Goal: Task Accomplishment & Management: Complete application form

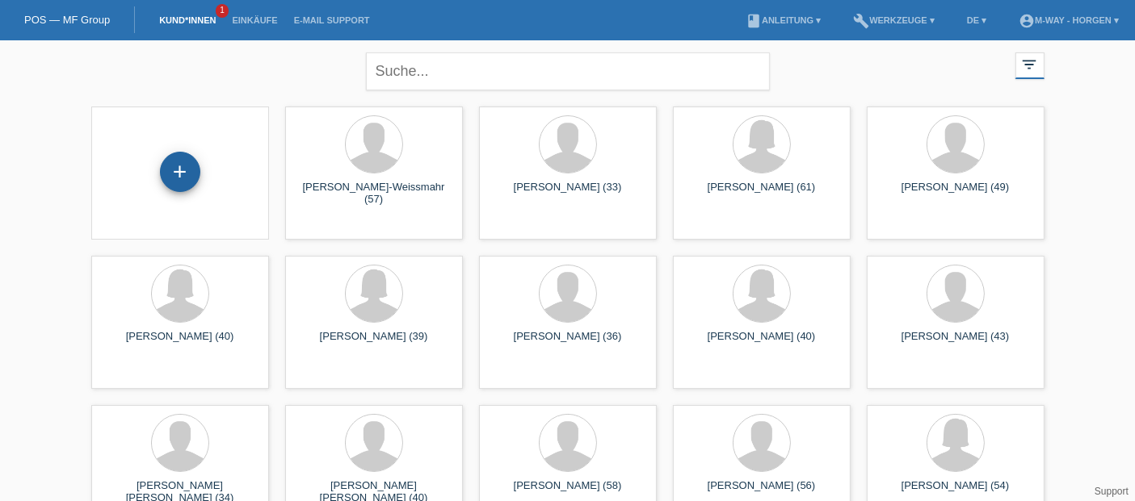
click at [184, 179] on div "+" at bounding box center [180, 172] width 40 height 40
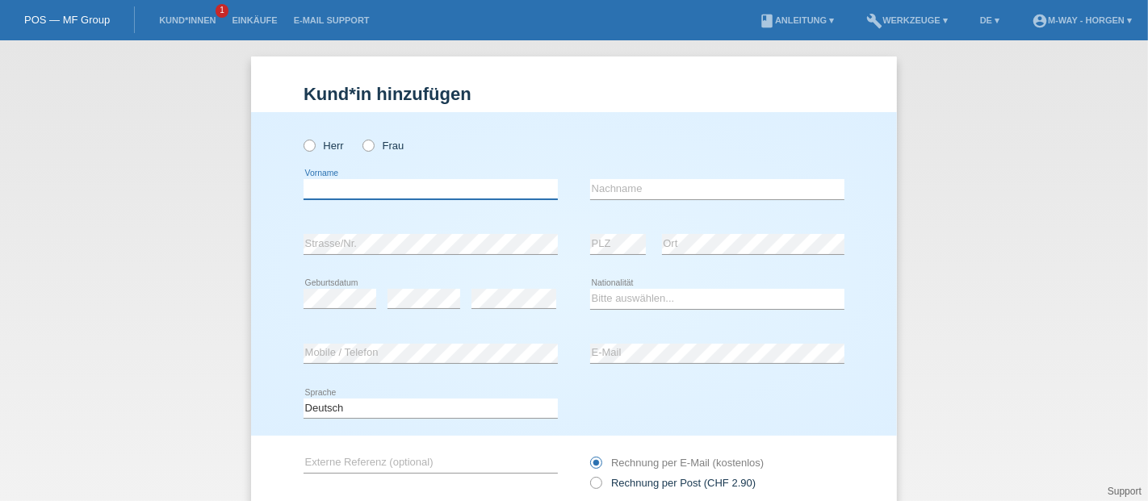
click at [489, 195] on input "text" at bounding box center [431, 189] width 254 height 20
type input "[PERSON_NAME]"
type input "Nohel"
click at [652, 68] on div "Kund*in hinzufügen Kunde hinzufügen Kundin hinzufügen Herr Frau David error Vor…" at bounding box center [574, 330] width 646 height 547
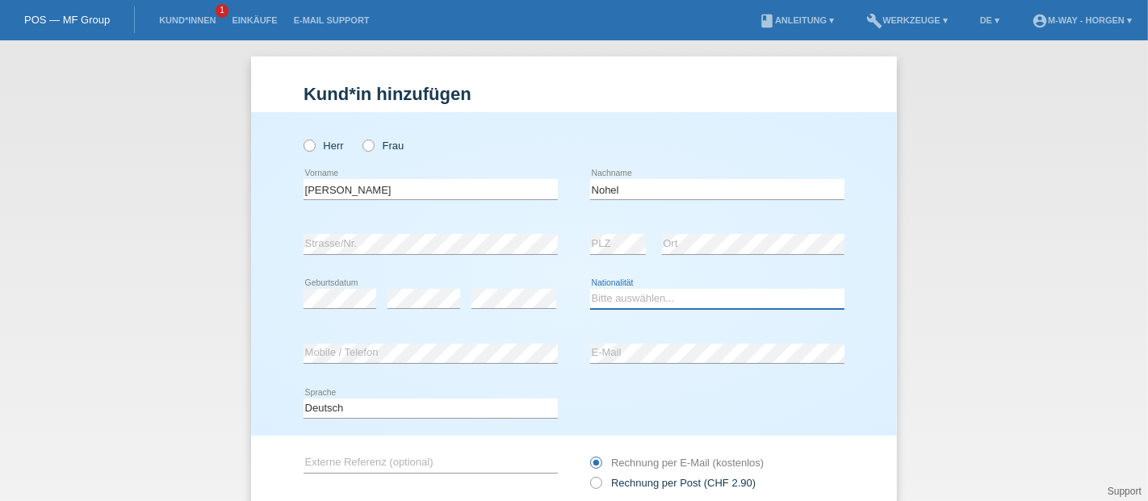
click at [740, 300] on select "Bitte auswählen... Schweiz Deutschland Liechtenstein Österreich ------------ Af…" at bounding box center [717, 298] width 254 height 19
click at [939, 227] on div "Kund*in hinzufügen Kunde hinzufügen Kundin hinzufügen Herr Frau David error Vor…" at bounding box center [574, 270] width 1148 height 461
click at [774, 307] on select "Bitte auswählen... Schweiz Deutschland Liechtenstein Österreich ------------ Af…" at bounding box center [717, 298] width 254 height 19
select select "CH"
click at [590, 289] on select "Bitte auswählen... Schweiz Deutschland Liechtenstein Österreich ------------ Af…" at bounding box center [717, 298] width 254 height 19
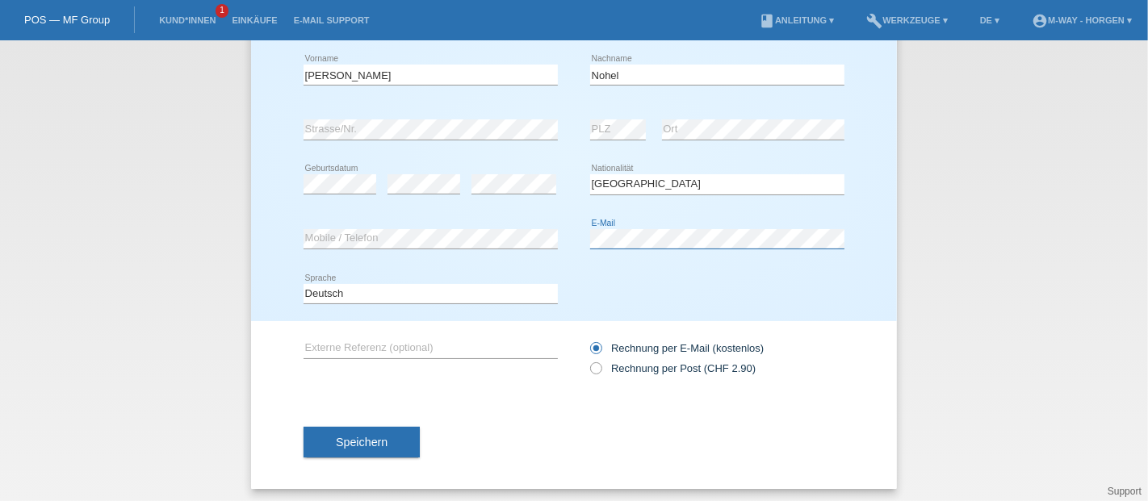
scroll to position [117, 0]
click at [336, 443] on span "Speichern" at bounding box center [362, 440] width 52 height 13
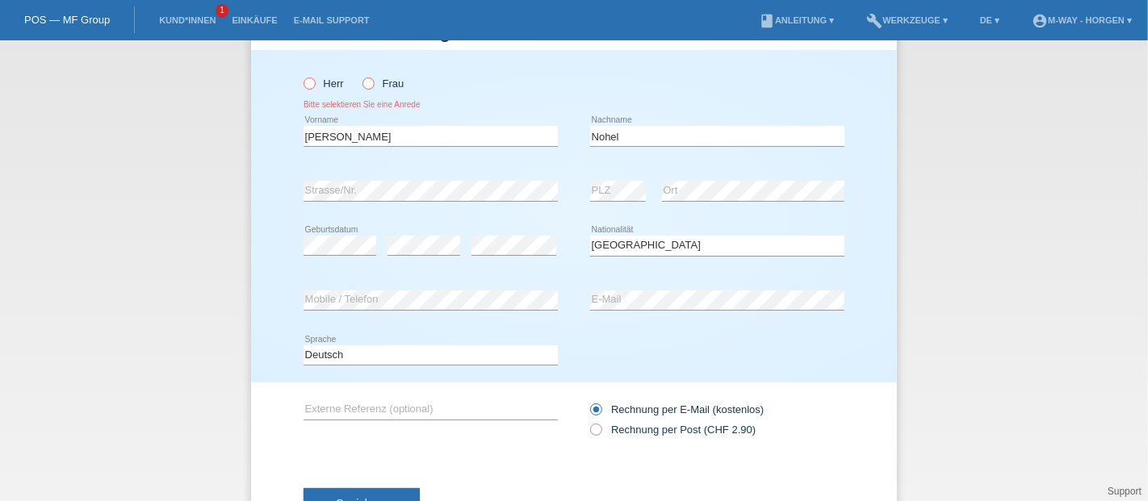
scroll to position [57, 0]
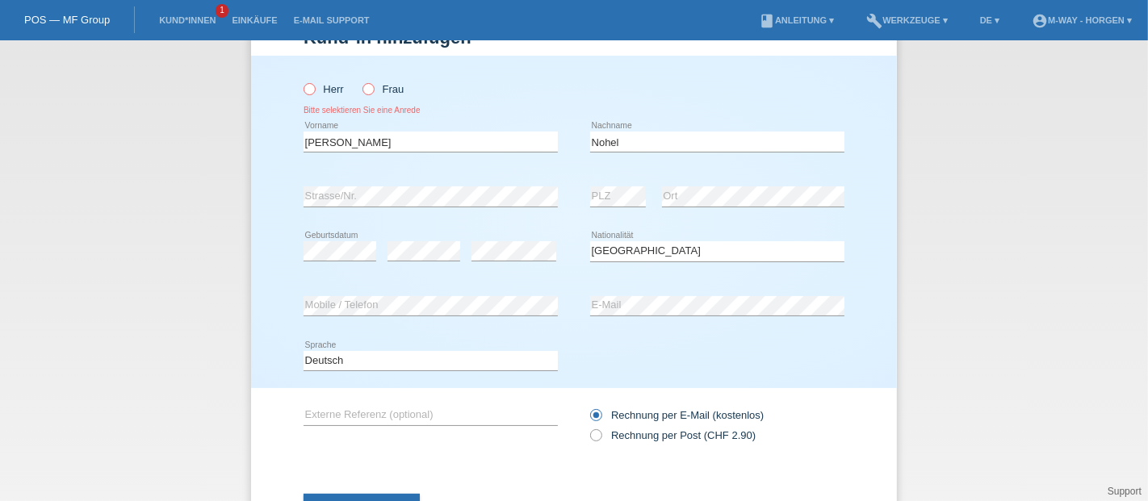
click at [301, 81] on icon at bounding box center [301, 81] width 0 height 0
click at [304, 92] on input "Herr" at bounding box center [309, 88] width 10 height 10
radio input "true"
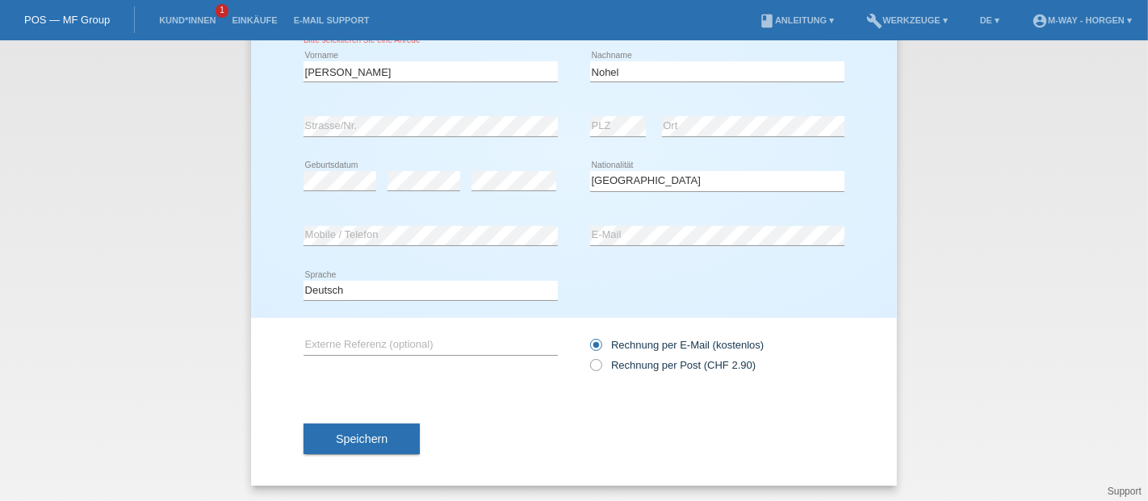
click at [347, 430] on button "Speichern" at bounding box center [362, 439] width 116 height 31
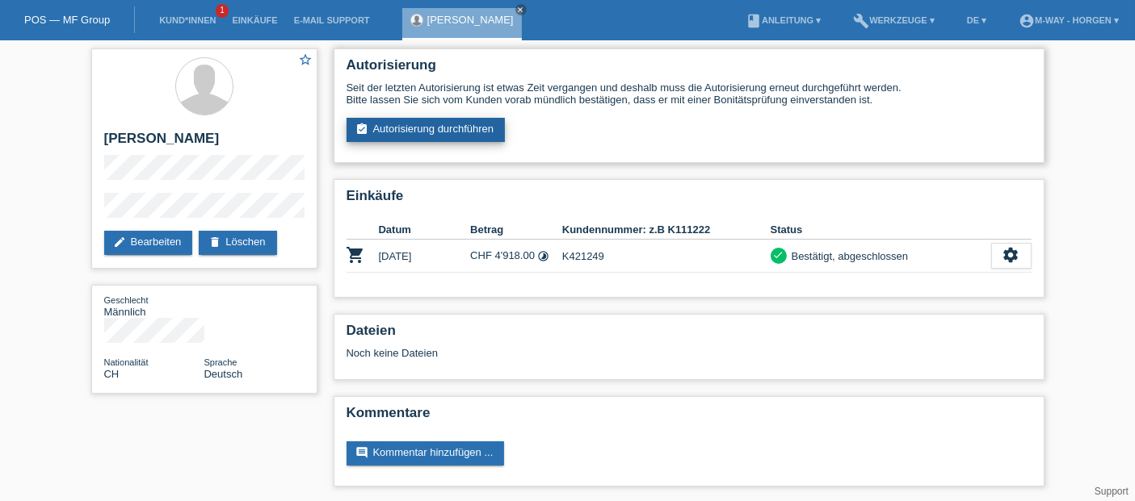
click at [406, 141] on link "assignment_turned_in Autorisierung durchführen" at bounding box center [425, 130] width 159 height 24
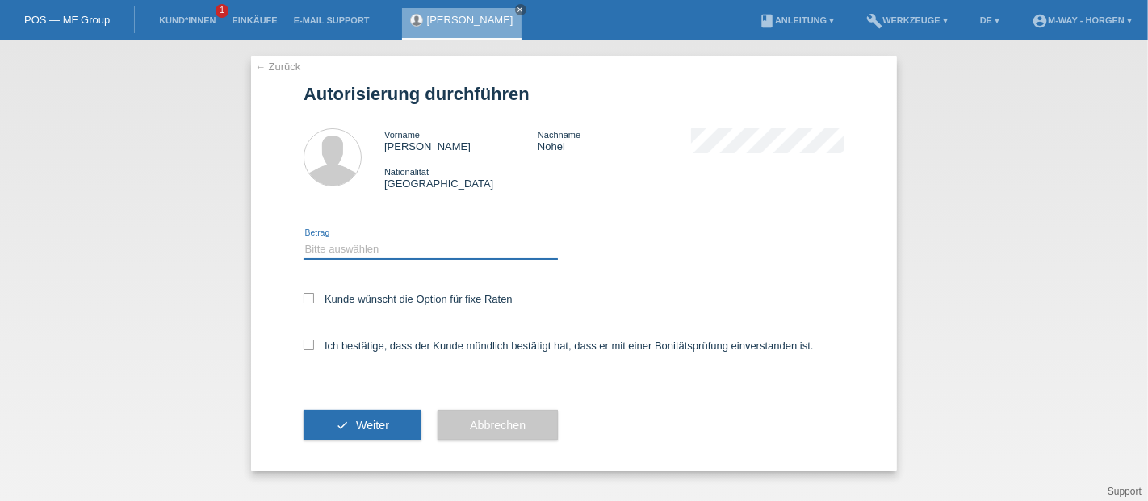
click at [343, 247] on select "Bitte auswählen CHF 1.00 - CHF 499.00 CHF 500.00 - CHF 1'999.00 CHF 2'000.00 - …" at bounding box center [431, 248] width 254 height 19
select select "3"
click at [304, 240] on select "Bitte auswählen CHF 1.00 - CHF 499.00 CHF 500.00 - CHF 1'999.00 CHF 2'000.00 - …" at bounding box center [431, 248] width 254 height 19
click at [309, 303] on icon at bounding box center [309, 298] width 10 height 10
click at [309, 303] on input "Kunde wünscht die Option für fixe Raten" at bounding box center [309, 298] width 10 height 10
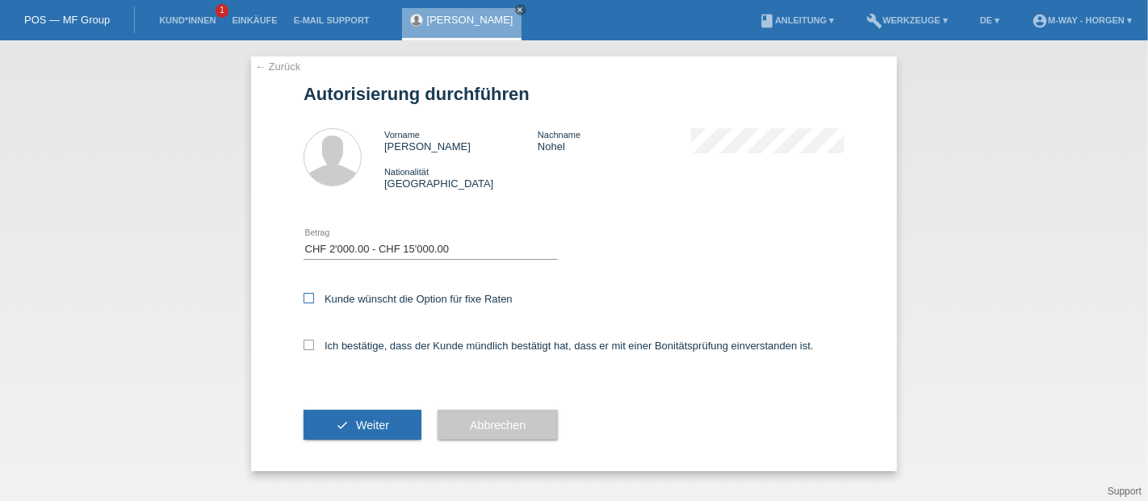
checkbox input "true"
click at [311, 347] on icon at bounding box center [309, 345] width 10 height 10
click at [311, 347] on input "Ich bestätige, dass der Kunde mündlich bestätigt hat, dass er mit einer Bonität…" at bounding box center [309, 345] width 10 height 10
checkbox input "true"
click at [357, 416] on button "check Weiter" at bounding box center [363, 425] width 118 height 31
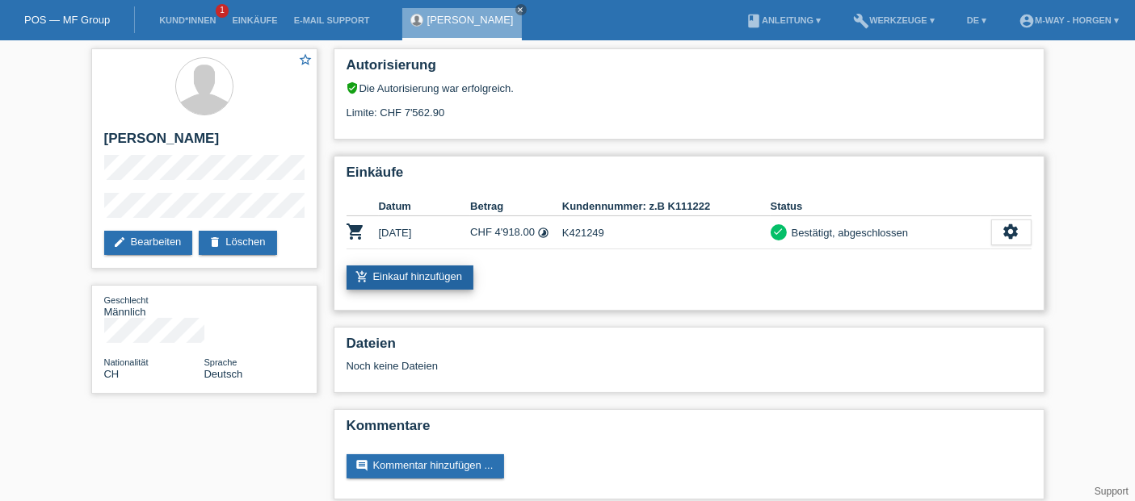
click at [399, 272] on link "add_shopping_cart Einkauf hinzufügen" at bounding box center [410, 278] width 128 height 24
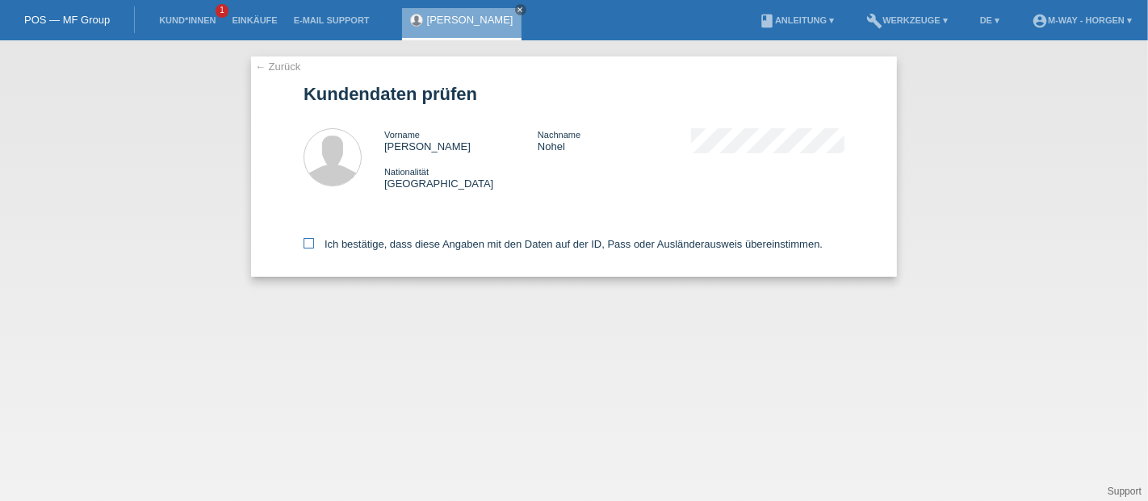
click at [316, 244] on label "Ich bestätige, dass diese Angaben mit den Daten auf der ID, Pass oder Ausländer…" at bounding box center [563, 244] width 519 height 12
click at [314, 244] on input "Ich bestätige, dass diese Angaben mit den Daten auf der ID, Pass oder Ausländer…" at bounding box center [309, 243] width 10 height 10
checkbox input "true"
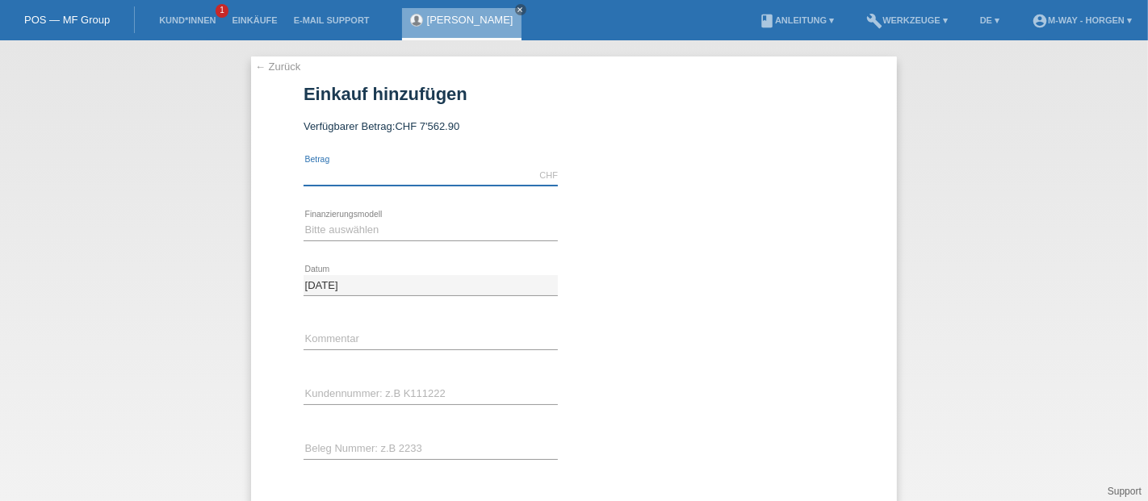
click at [389, 179] on input "text" at bounding box center [431, 176] width 254 height 20
type input "1825.15"
click at [364, 229] on select "Bitte auswählen Fixe Raten Kauf auf Rechnung mit Teilzahlungsoption" at bounding box center [431, 229] width 254 height 19
select select "77"
click at [304, 220] on select "Bitte auswählen Fixe Raten Kauf auf Rechnung mit Teilzahlungsoption" at bounding box center [431, 229] width 254 height 19
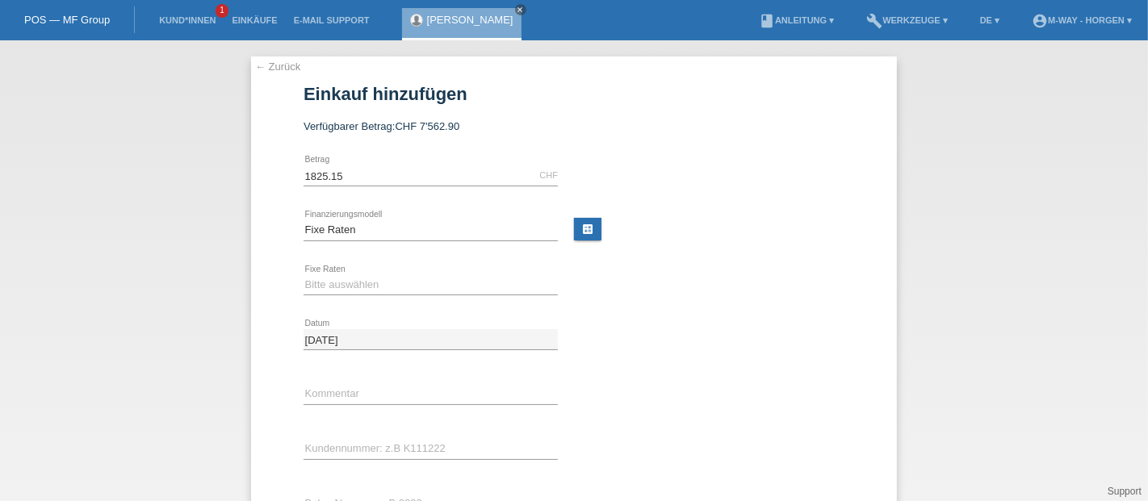
click at [362, 273] on div "Bitte auswählen 4 Raten 5 Raten 6 Raten 7 Raten 8 Raten 9 Raten 10 Raten 11 Rat…" at bounding box center [431, 285] width 254 height 55
click at [362, 283] on select "Bitte auswählen 4 Raten 5 Raten 6 Raten 7 Raten 8 Raten 9 Raten 10 Raten 11 Rat…" at bounding box center [431, 284] width 254 height 19
select select "202"
click at [304, 275] on select "Bitte auswählen 4 Raten 5 Raten 6 Raten 7 Raten 8 Raten 9 Raten 10 Raten 11 Rat…" at bounding box center [431, 284] width 254 height 19
click at [324, 385] on input "text" at bounding box center [431, 394] width 254 height 20
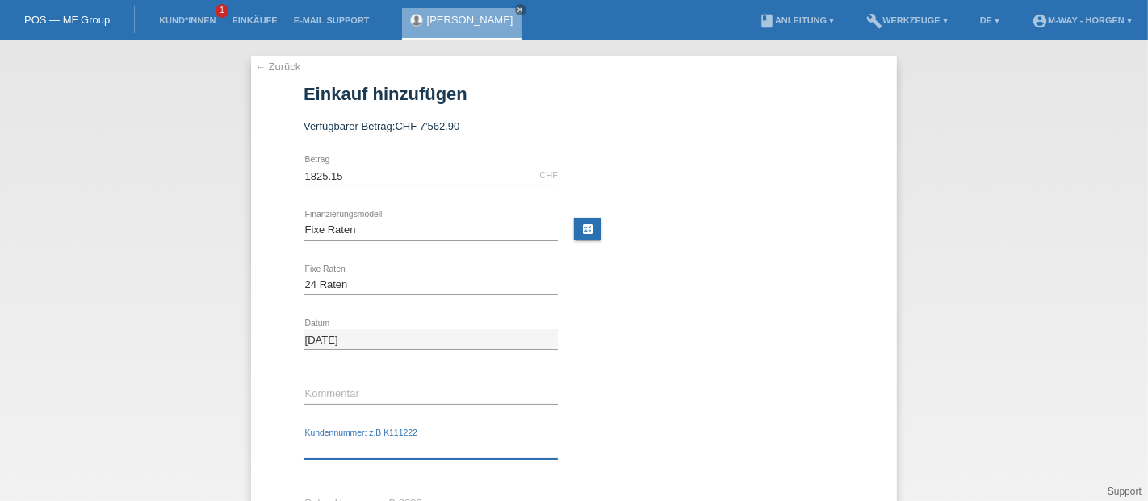
click at [324, 450] on input "text" at bounding box center [431, 449] width 254 height 20
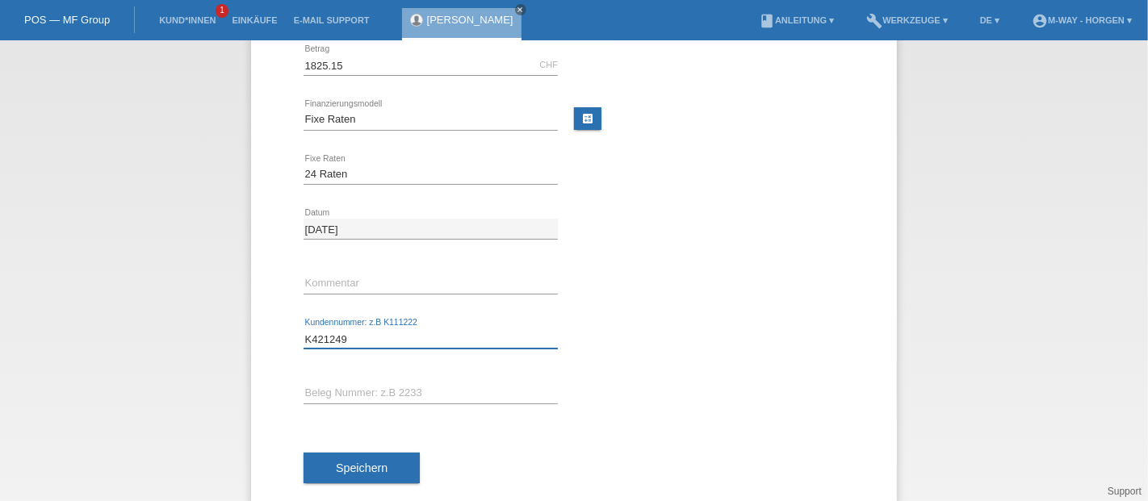
scroll to position [111, 0]
type input "K421249"
click at [334, 388] on input "text" at bounding box center [431, 394] width 254 height 20
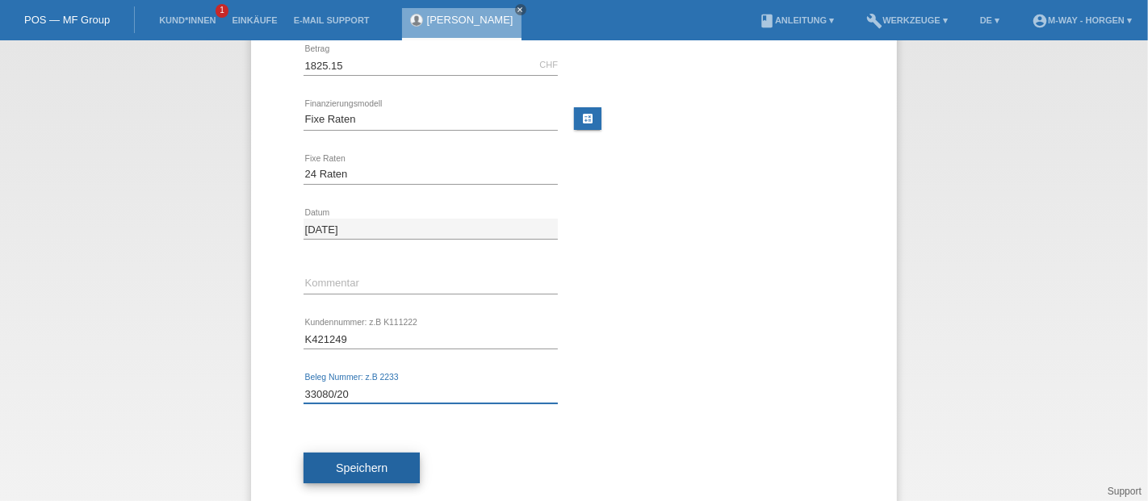
type input "33080/20"
click at [356, 464] on span "Speichern" at bounding box center [362, 468] width 52 height 13
